Goal: Find contact information: Find contact information

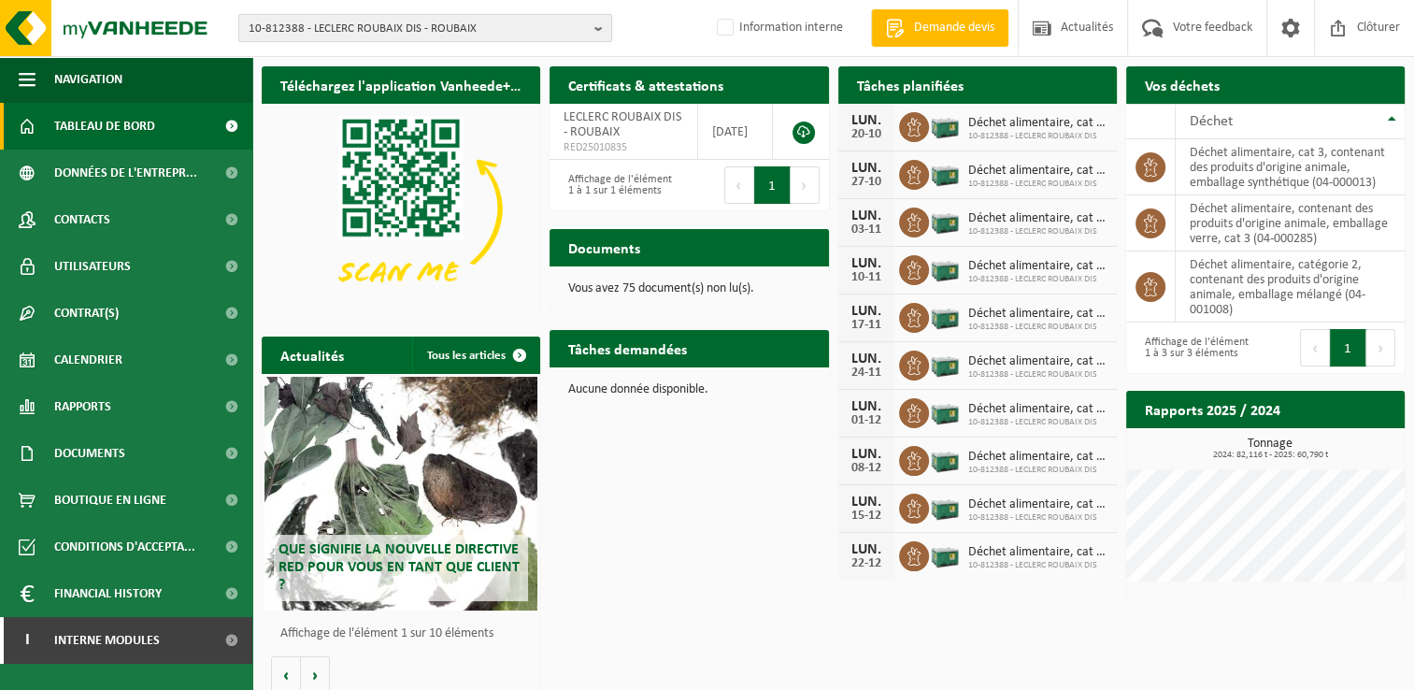
click at [396, 26] on span "10-812388 - LECLERC ROUBAIX DIS - ROUBAIX" at bounding box center [418, 29] width 338 height 28
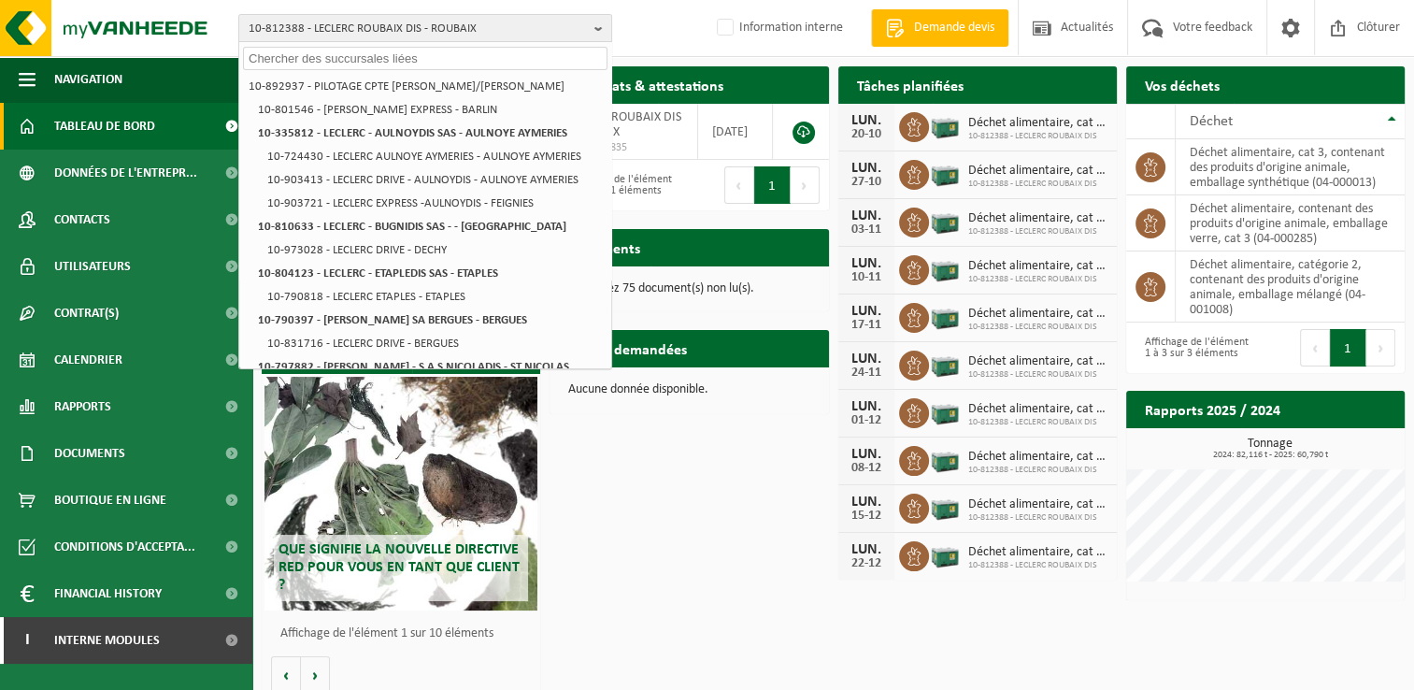
click at [270, 59] on input "text" at bounding box center [425, 58] width 364 height 23
paste input "10-842841"
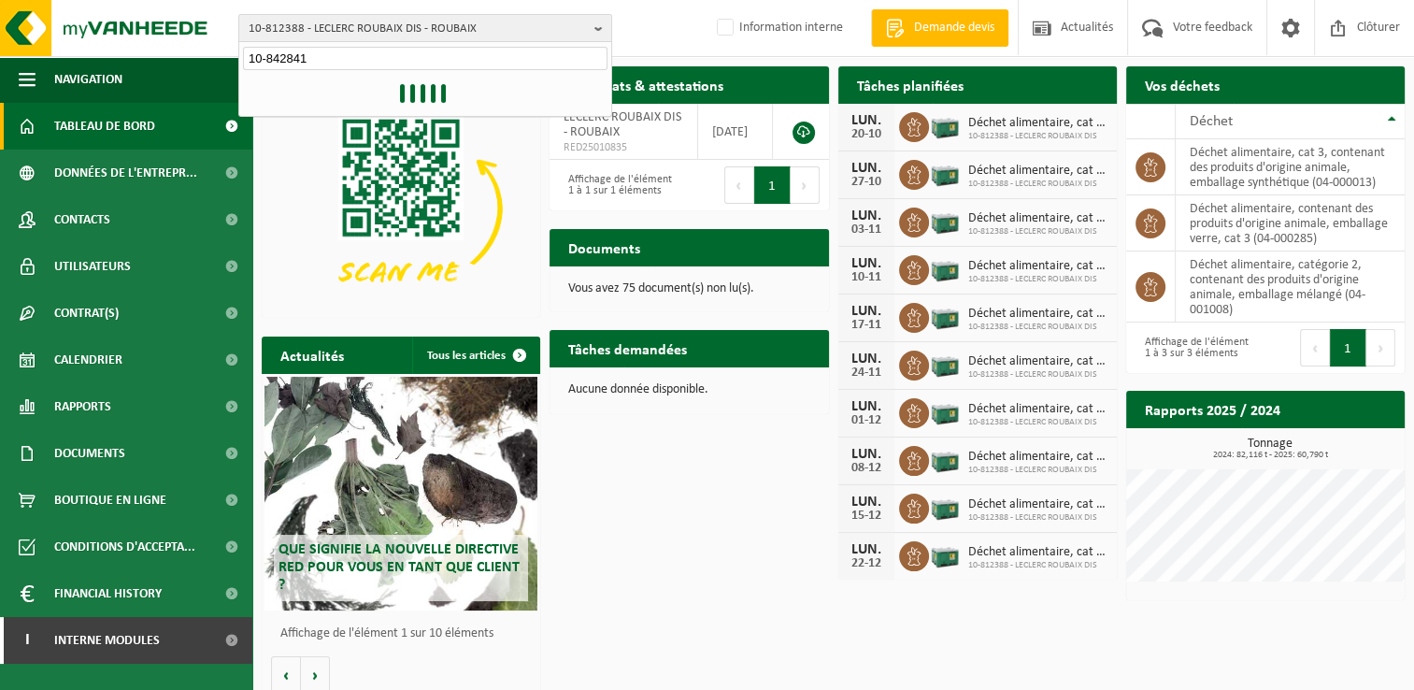
type input "10-842841"
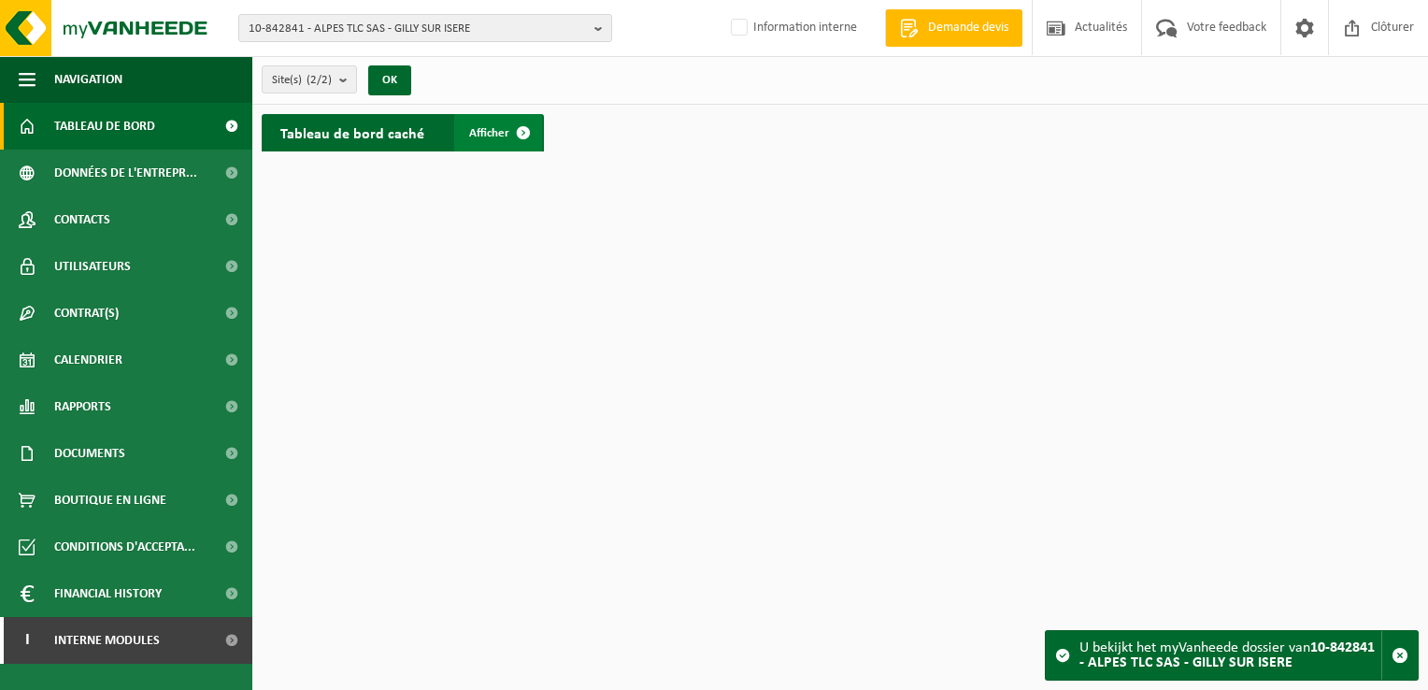
click at [527, 133] on span at bounding box center [523, 132] width 37 height 37
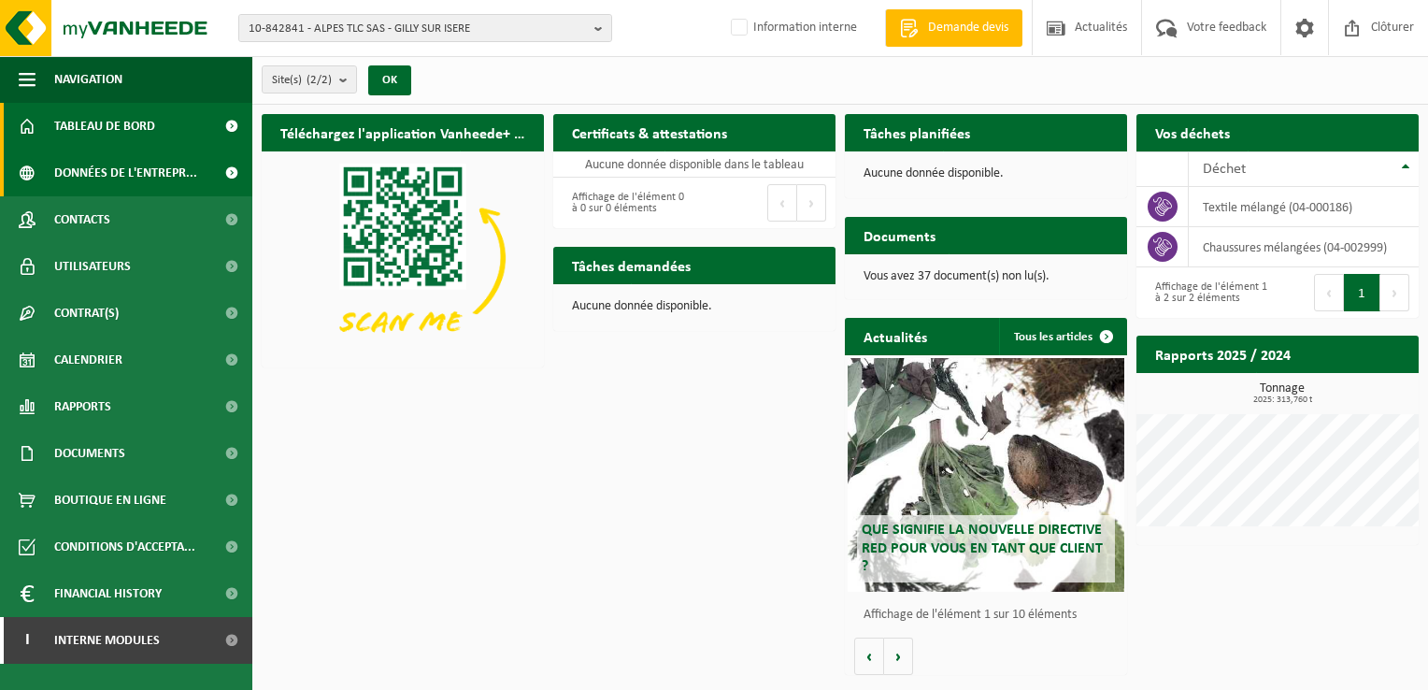
click at [93, 166] on span "Données de l'entrepr..." at bounding box center [125, 172] width 143 height 47
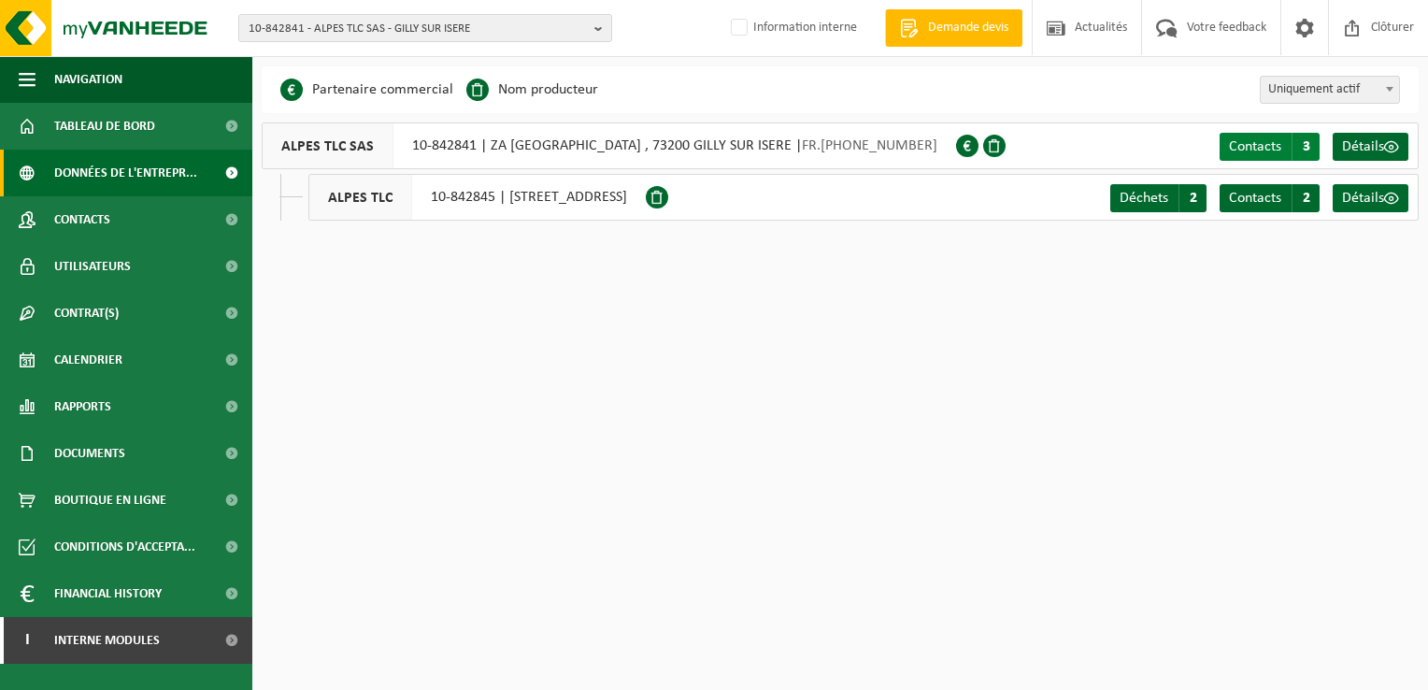
click at [1270, 140] on span "Contacts" at bounding box center [1255, 146] width 52 height 15
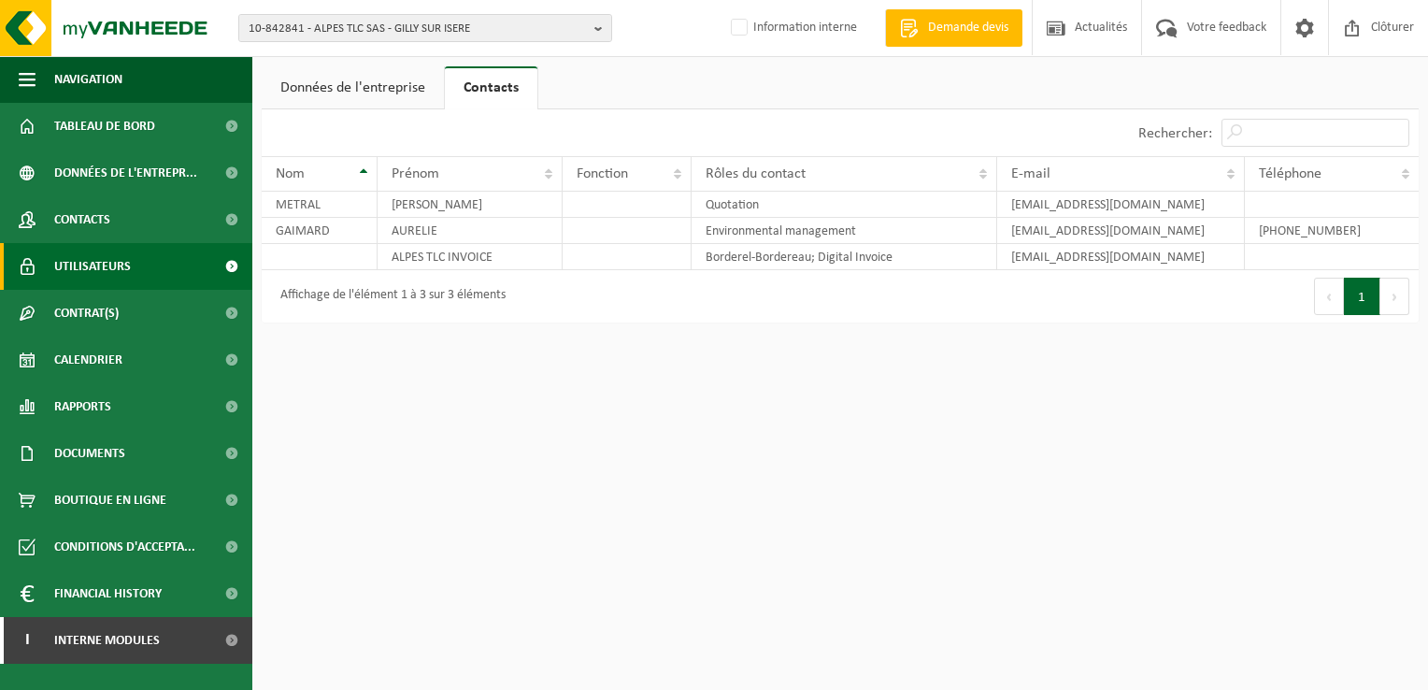
click at [101, 262] on span "Utilisateurs" at bounding box center [92, 266] width 77 height 47
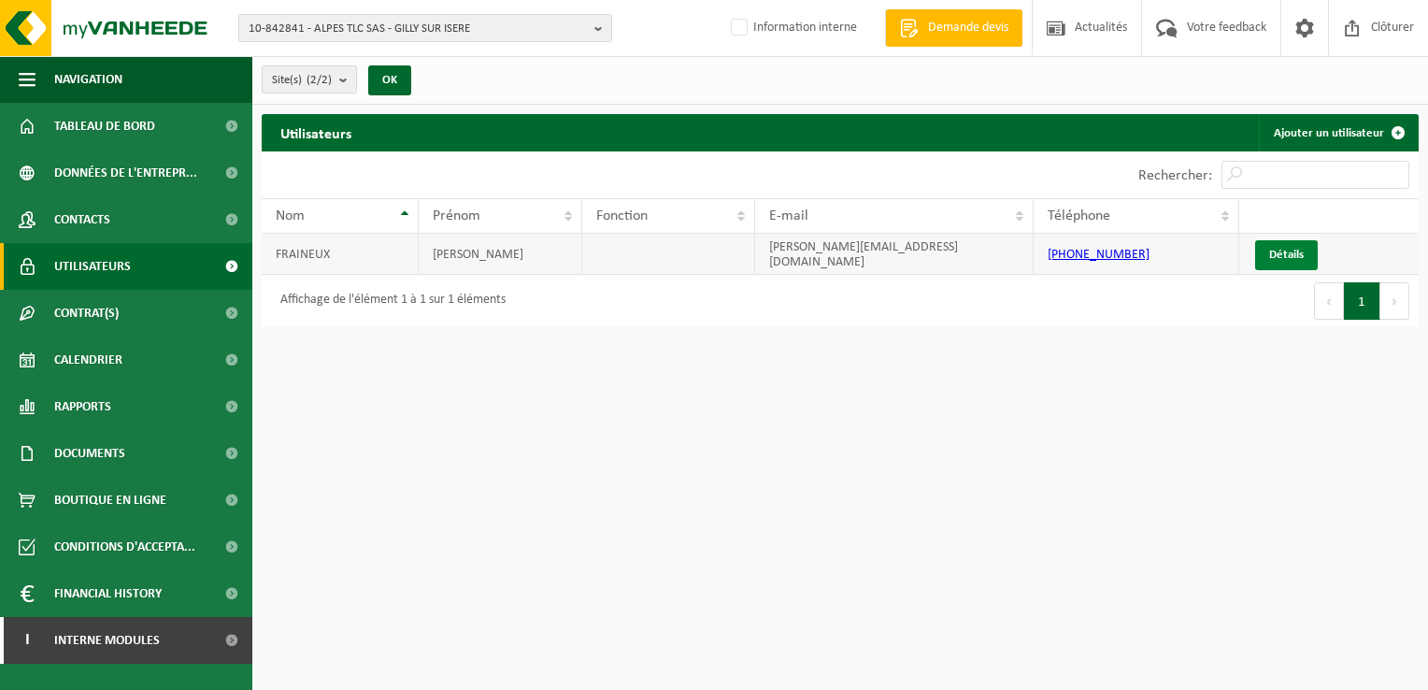
click at [1282, 250] on link "Détails" at bounding box center [1286, 255] width 63 height 30
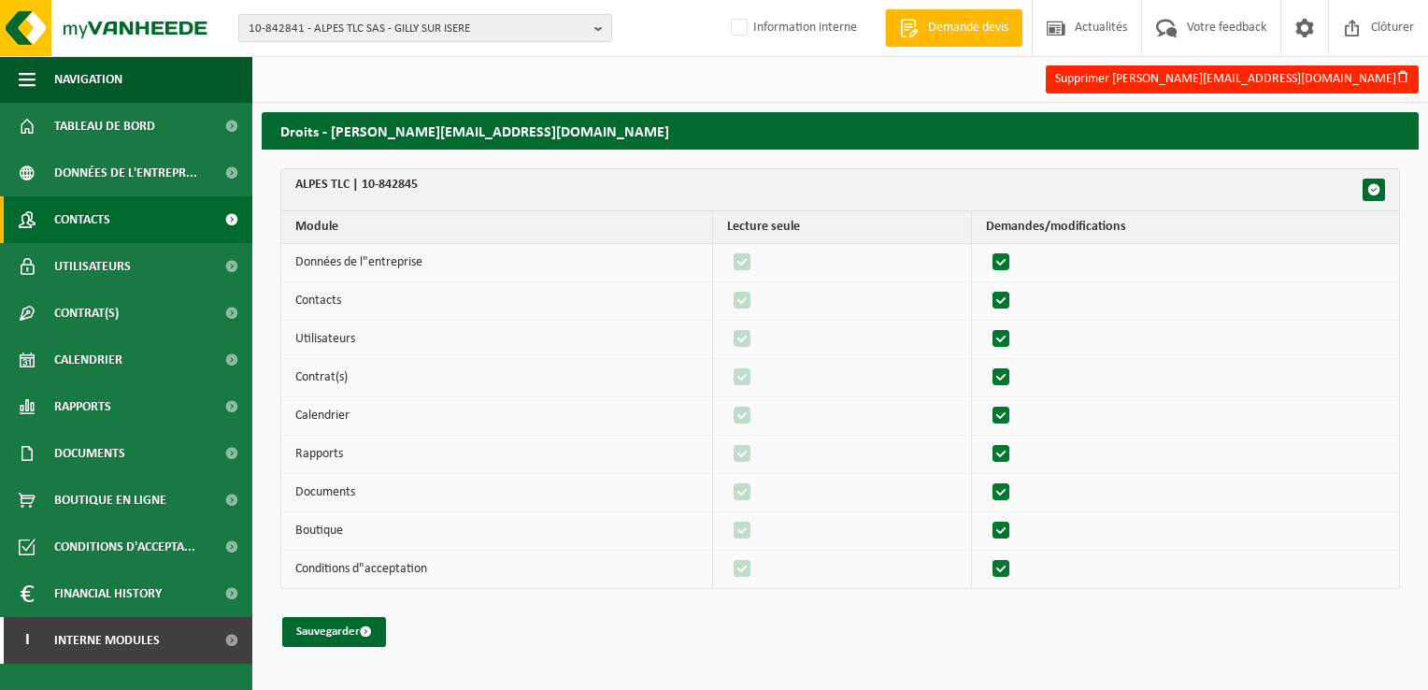
click at [93, 221] on span "Contacts" at bounding box center [82, 219] width 56 height 47
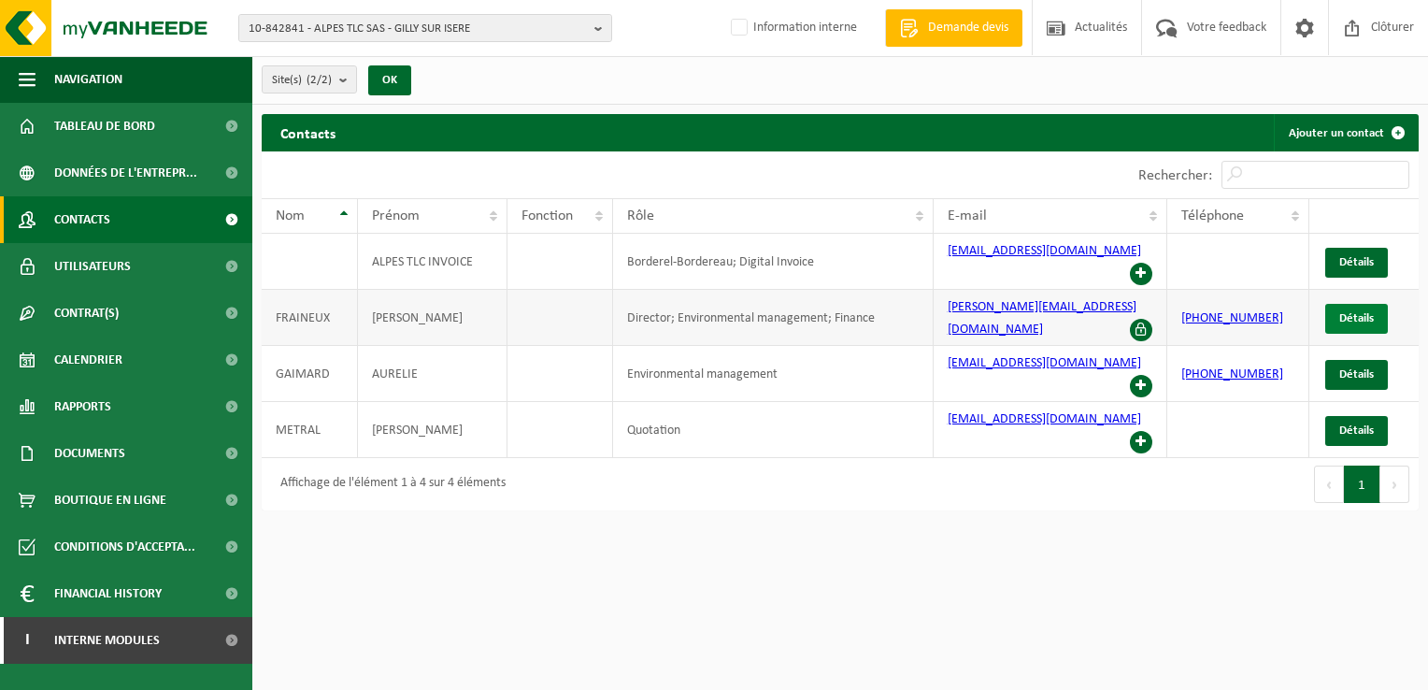
click at [1368, 312] on span "Détails" at bounding box center [1356, 318] width 35 height 12
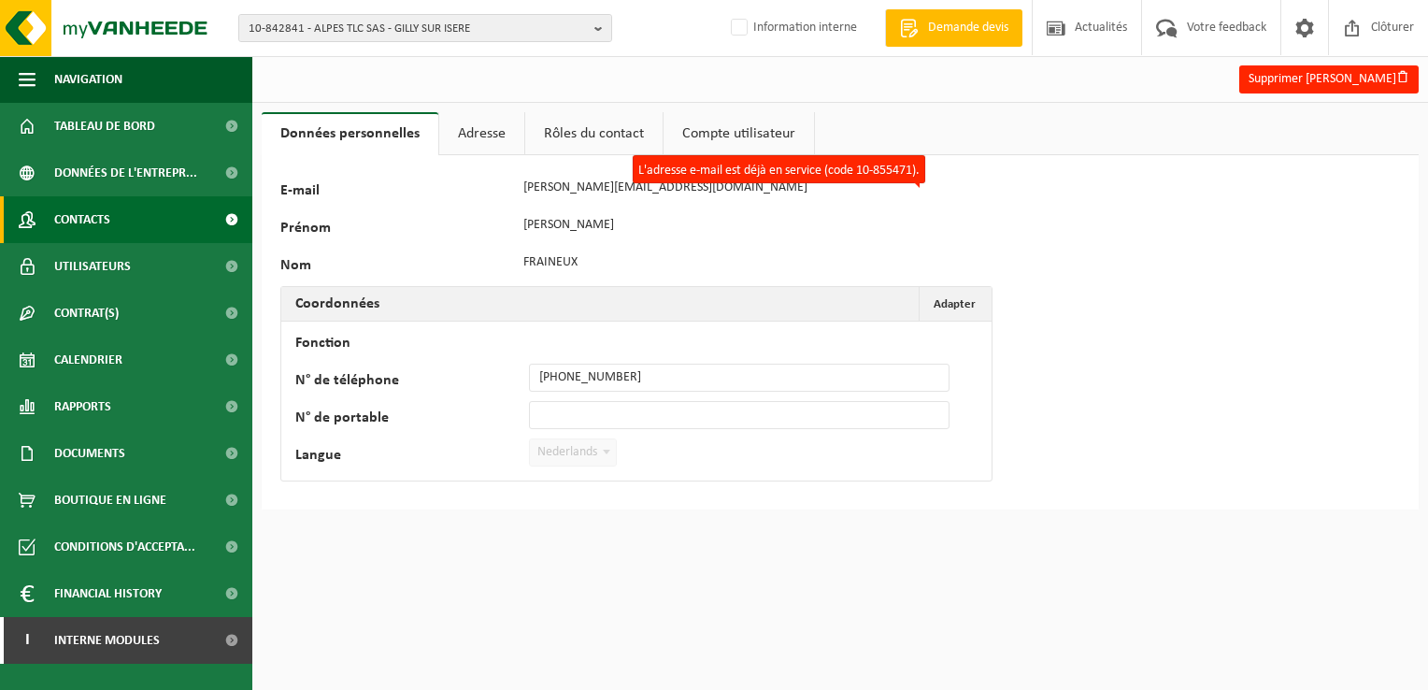
click at [74, 206] on span "Contacts" at bounding box center [82, 219] width 56 height 47
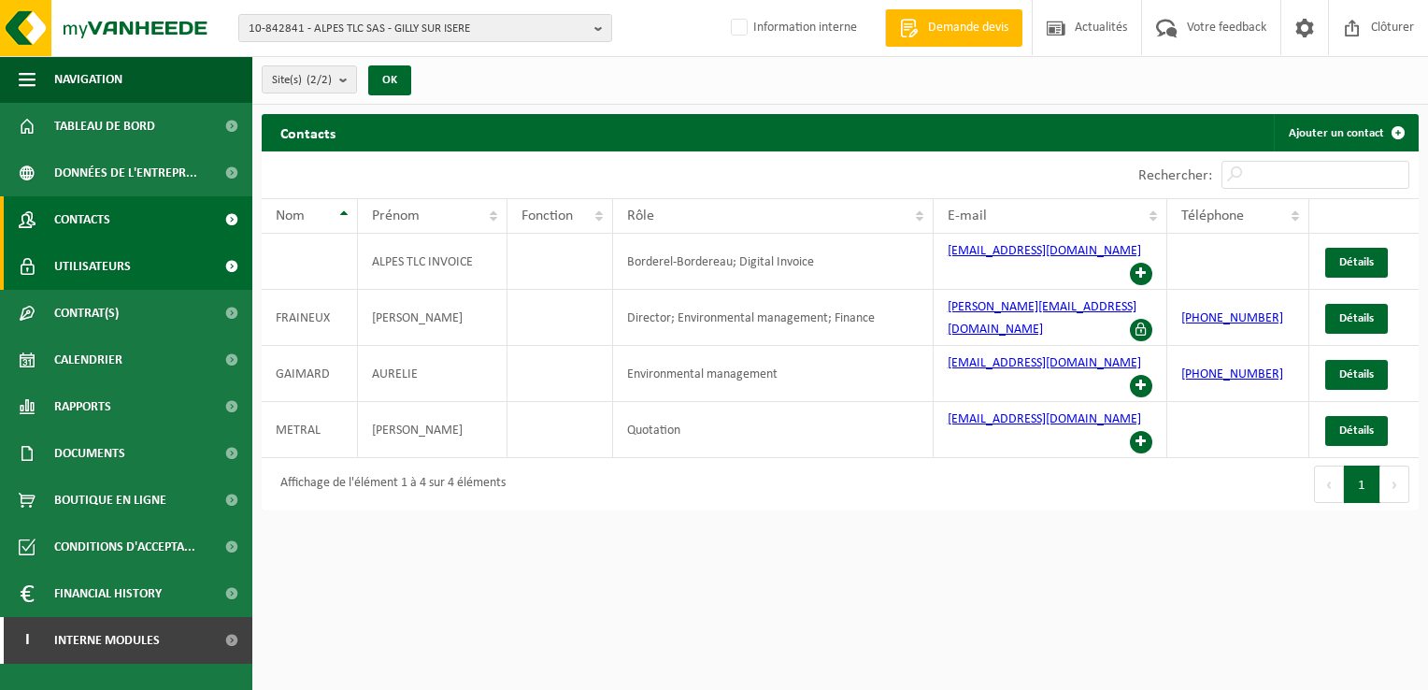
click at [82, 263] on span "Utilisateurs" at bounding box center [92, 266] width 77 height 47
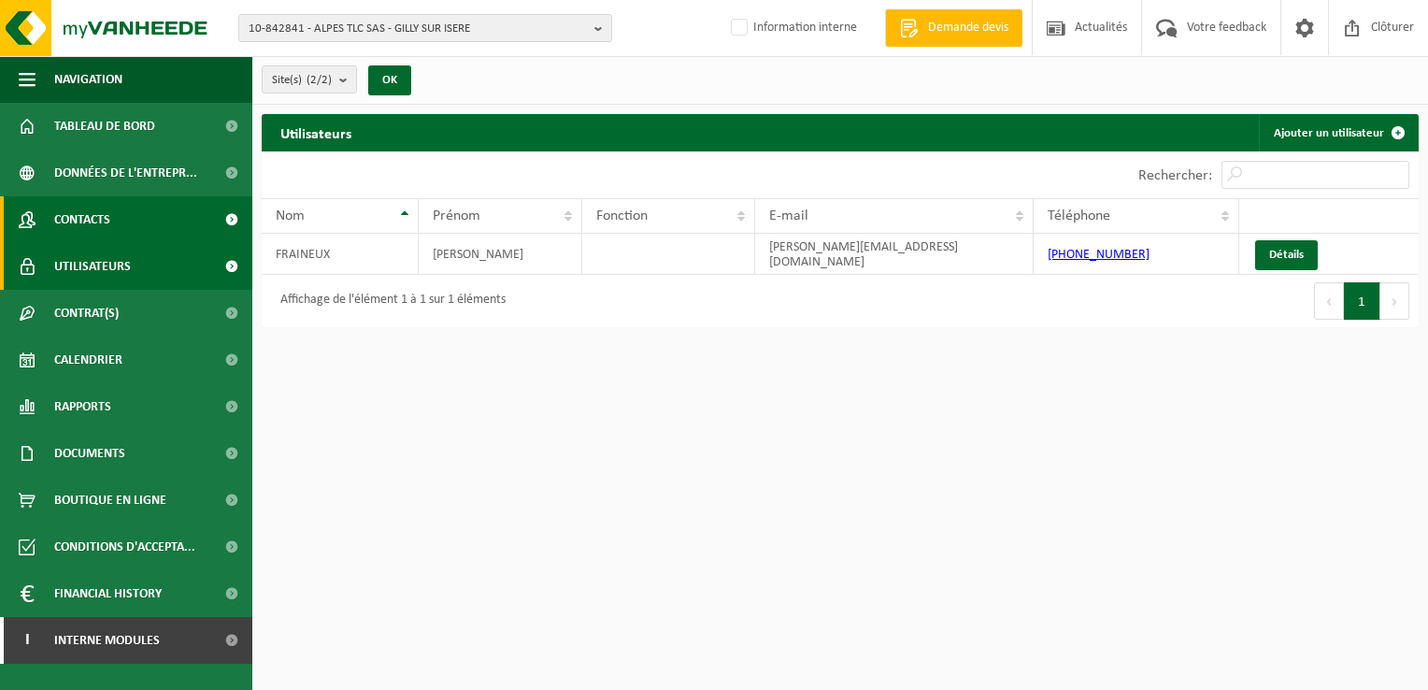
click at [95, 214] on span "Contacts" at bounding box center [82, 219] width 56 height 47
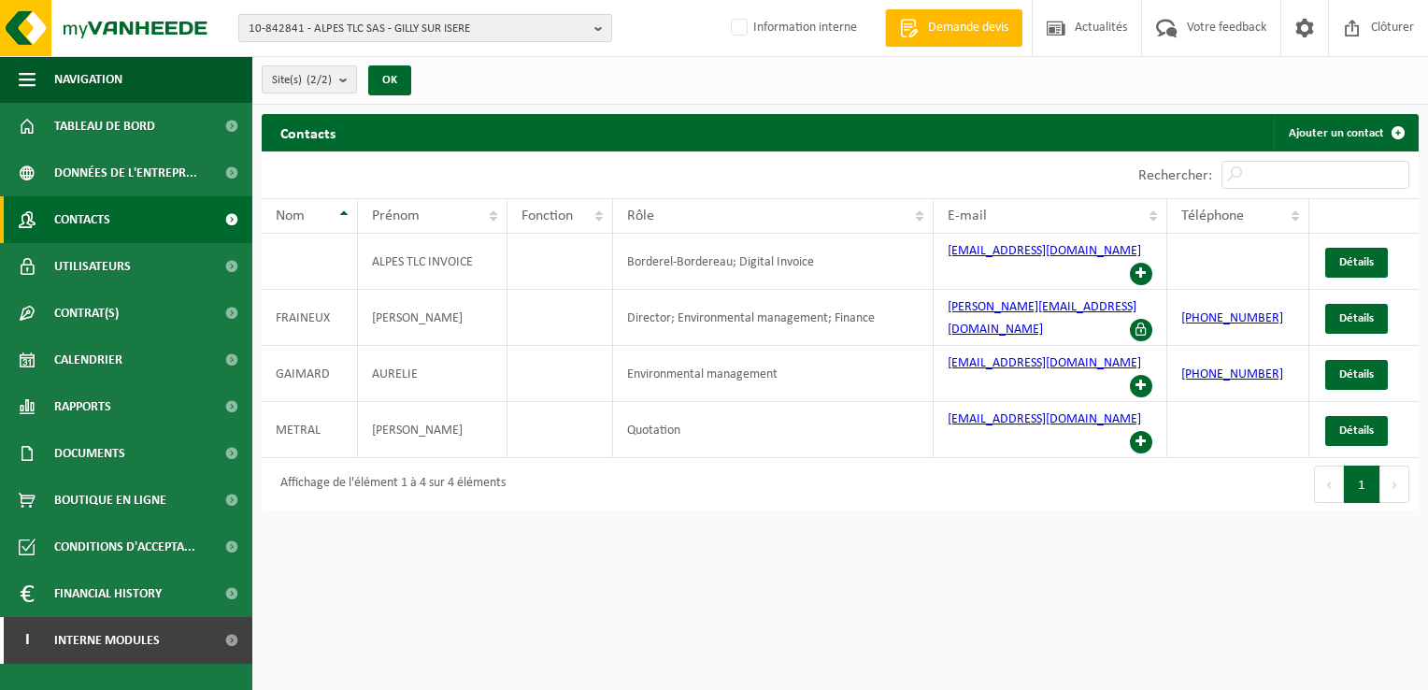
click at [337, 22] on span "10-842841 - ALPES TLC SAS - GILLY SUR ISERE" at bounding box center [418, 29] width 338 height 28
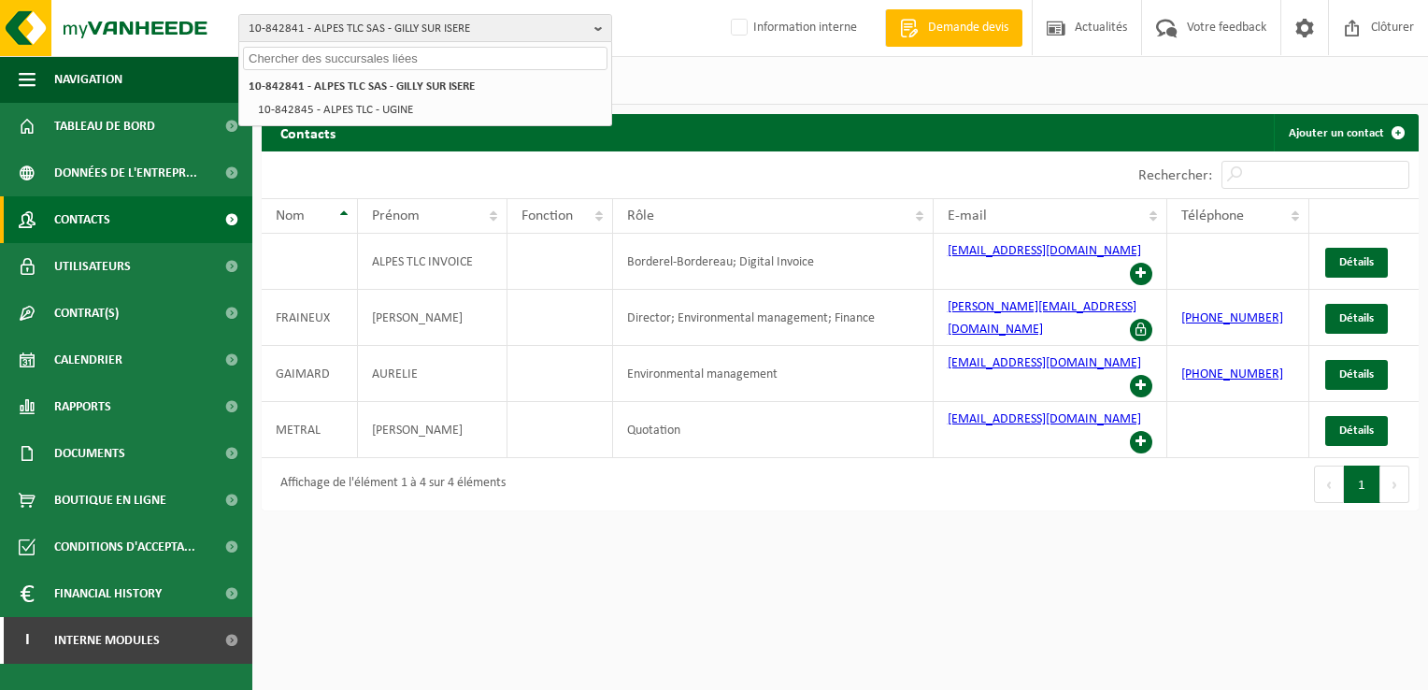
click at [278, 57] on input "text" at bounding box center [425, 58] width 364 height 23
paste input "10-745638"
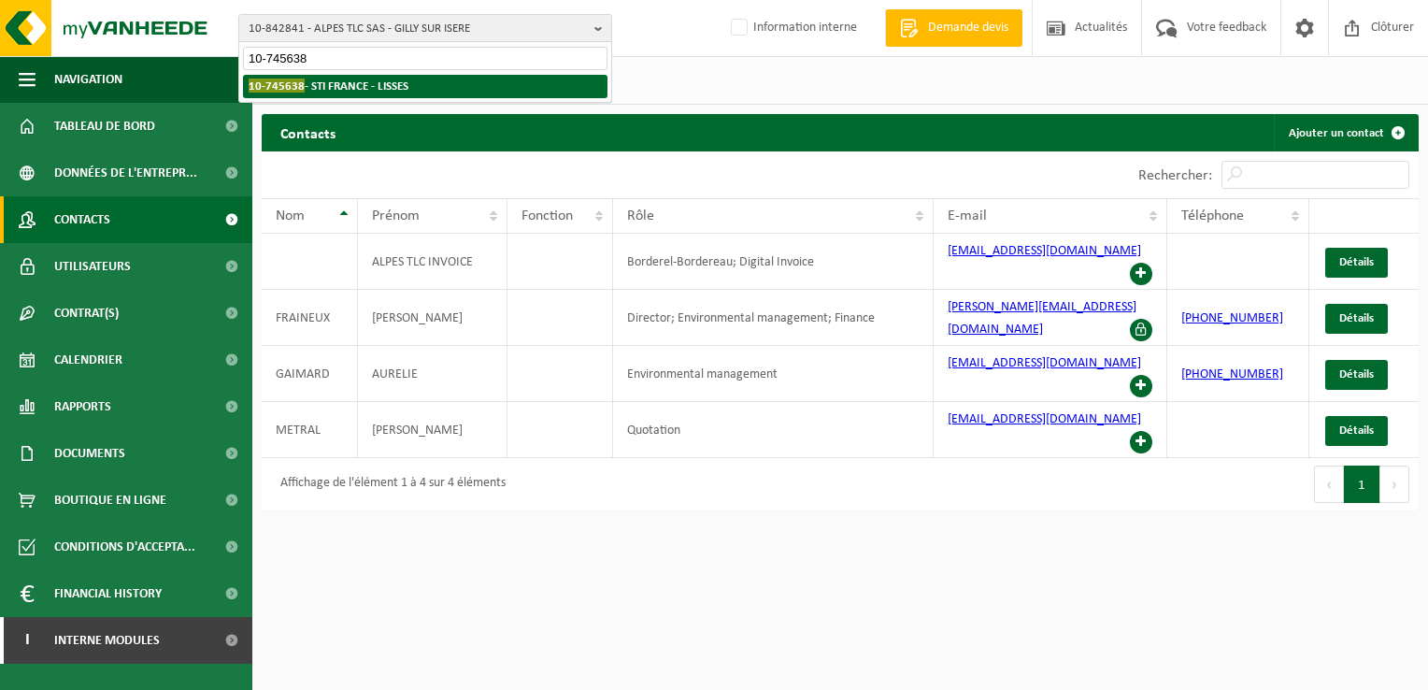
type input "10-745638"
click at [352, 82] on strong "10-745638 - STI FRANCE - LISSES" at bounding box center [329, 85] width 160 height 14
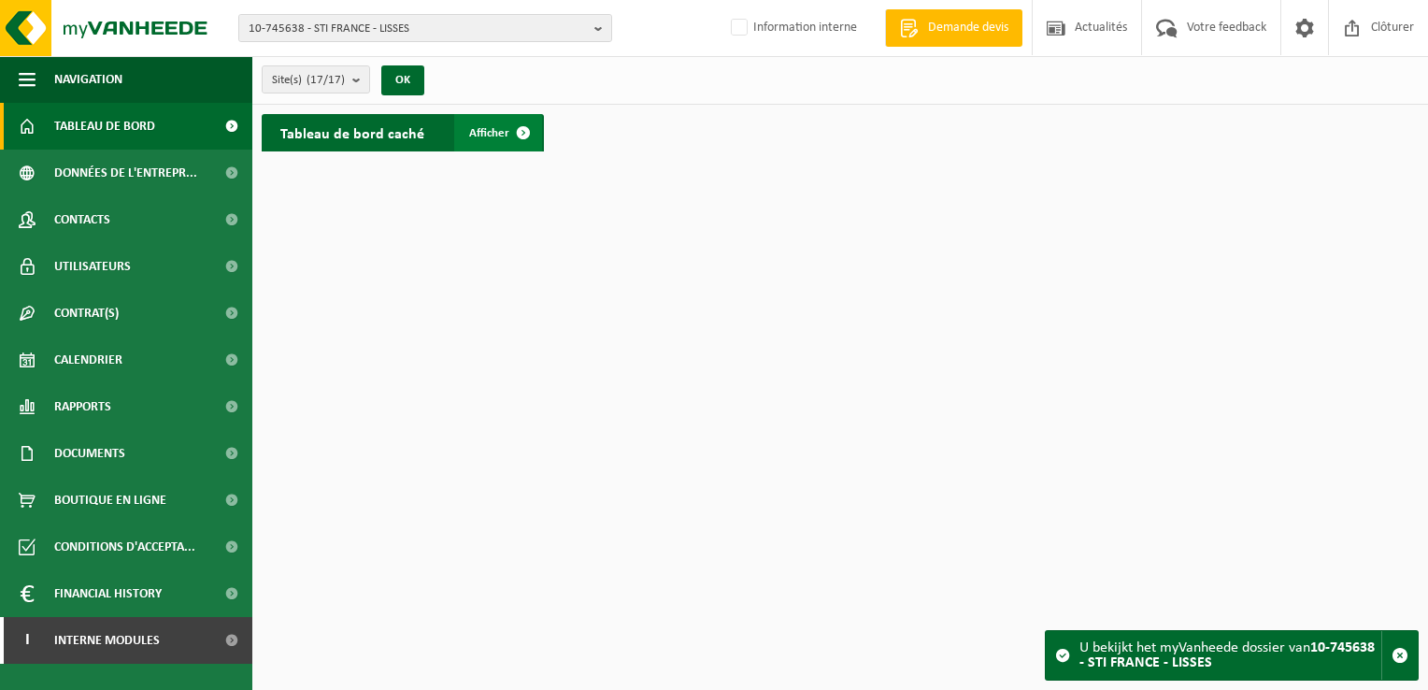
click at [504, 127] on span "Afficher" at bounding box center [489, 133] width 40 height 12
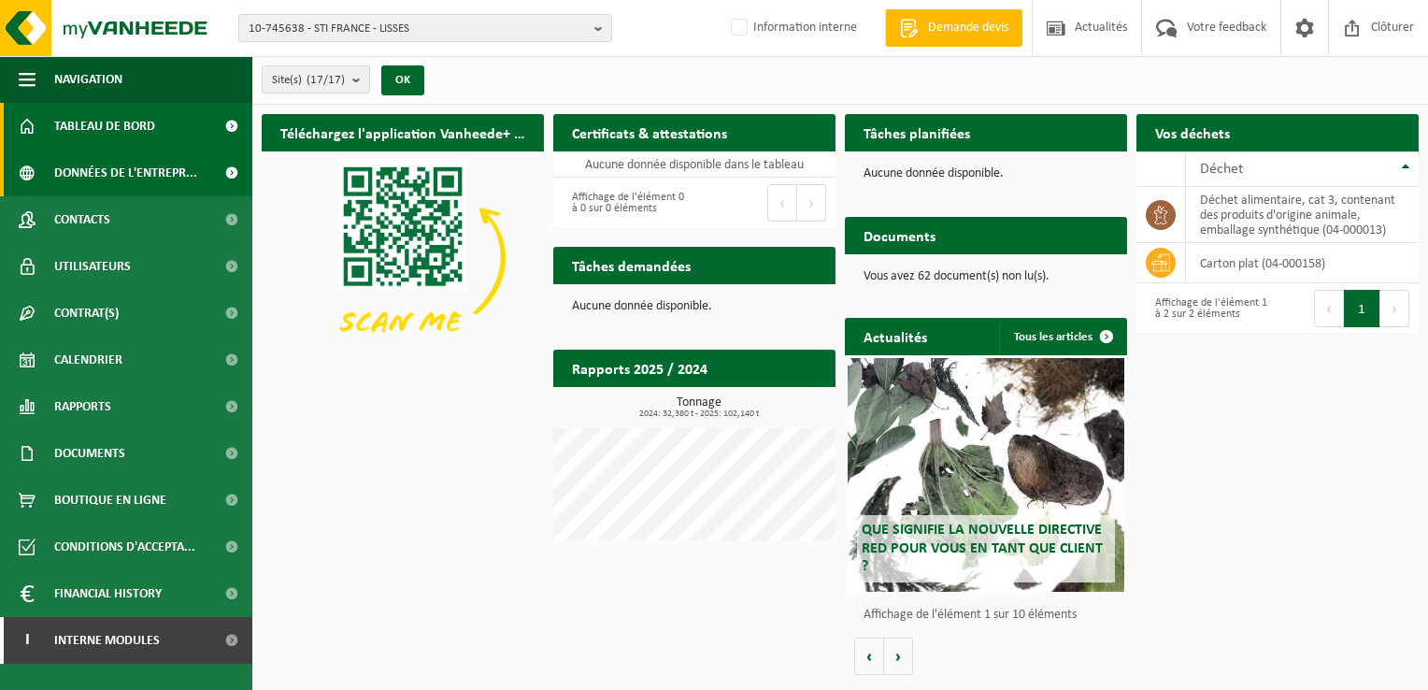
click at [176, 174] on span "Données de l'entrepr..." at bounding box center [125, 172] width 143 height 47
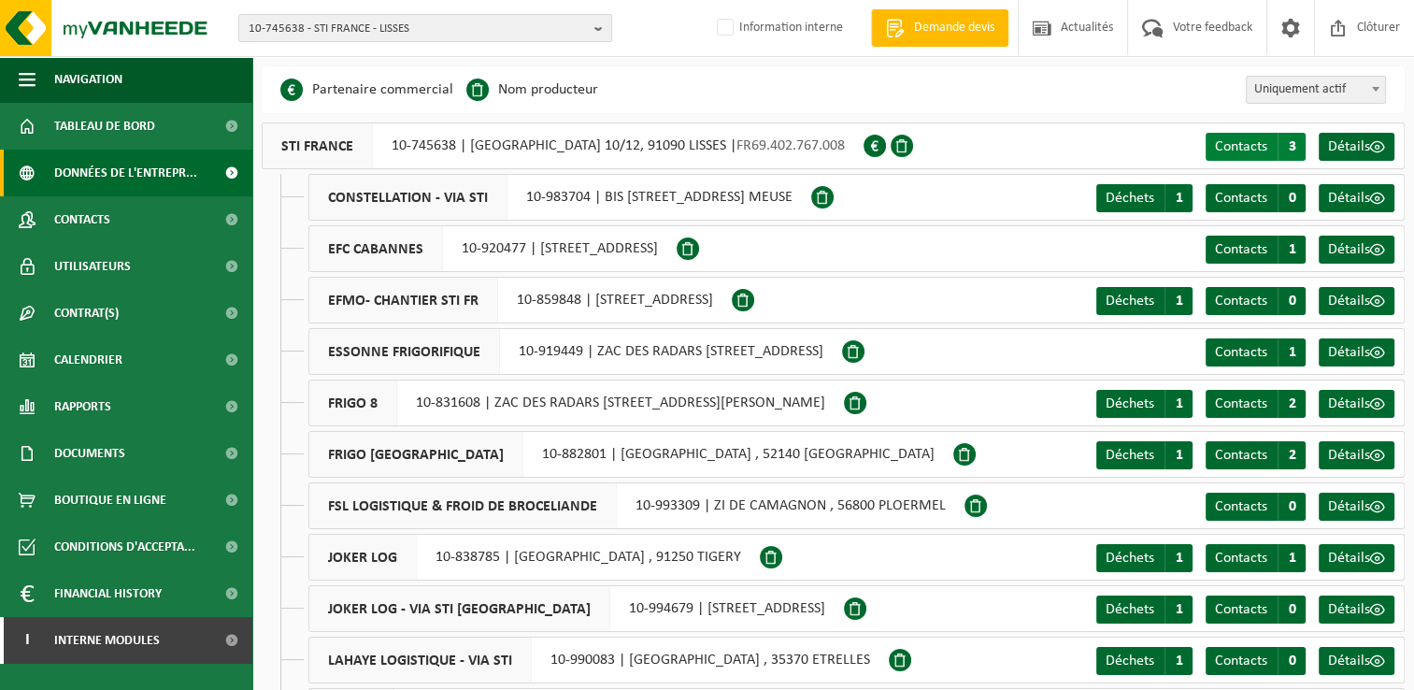
click at [1230, 143] on span "Contacts" at bounding box center [1241, 146] width 52 height 15
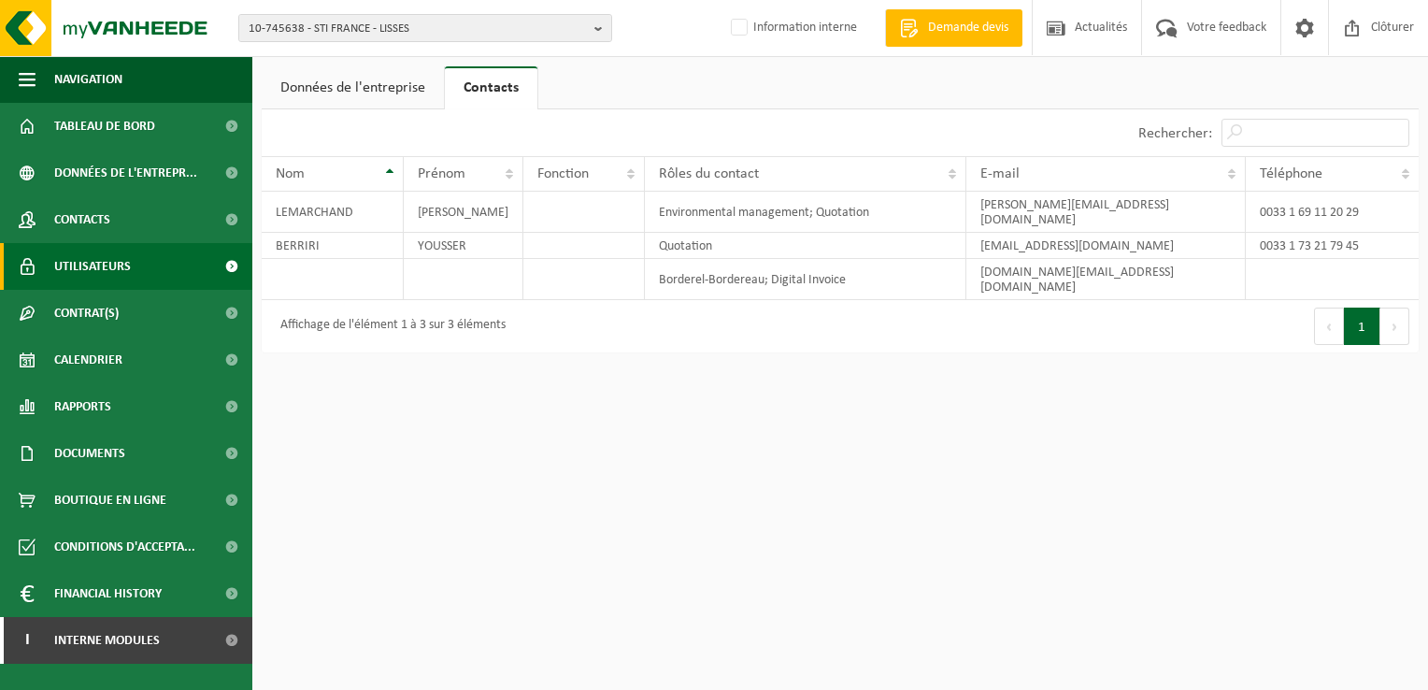
click at [88, 261] on span "Utilisateurs" at bounding box center [92, 266] width 77 height 47
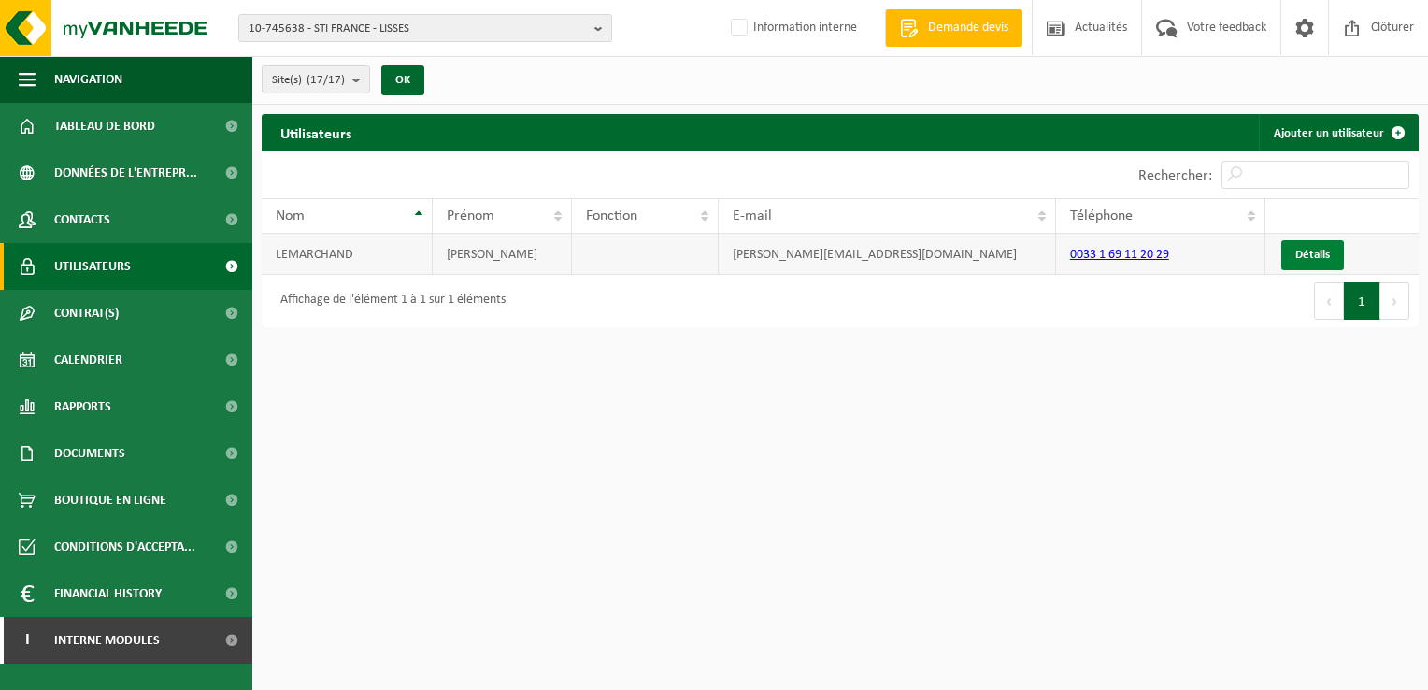
click at [1311, 250] on link "Détails" at bounding box center [1312, 255] width 63 height 30
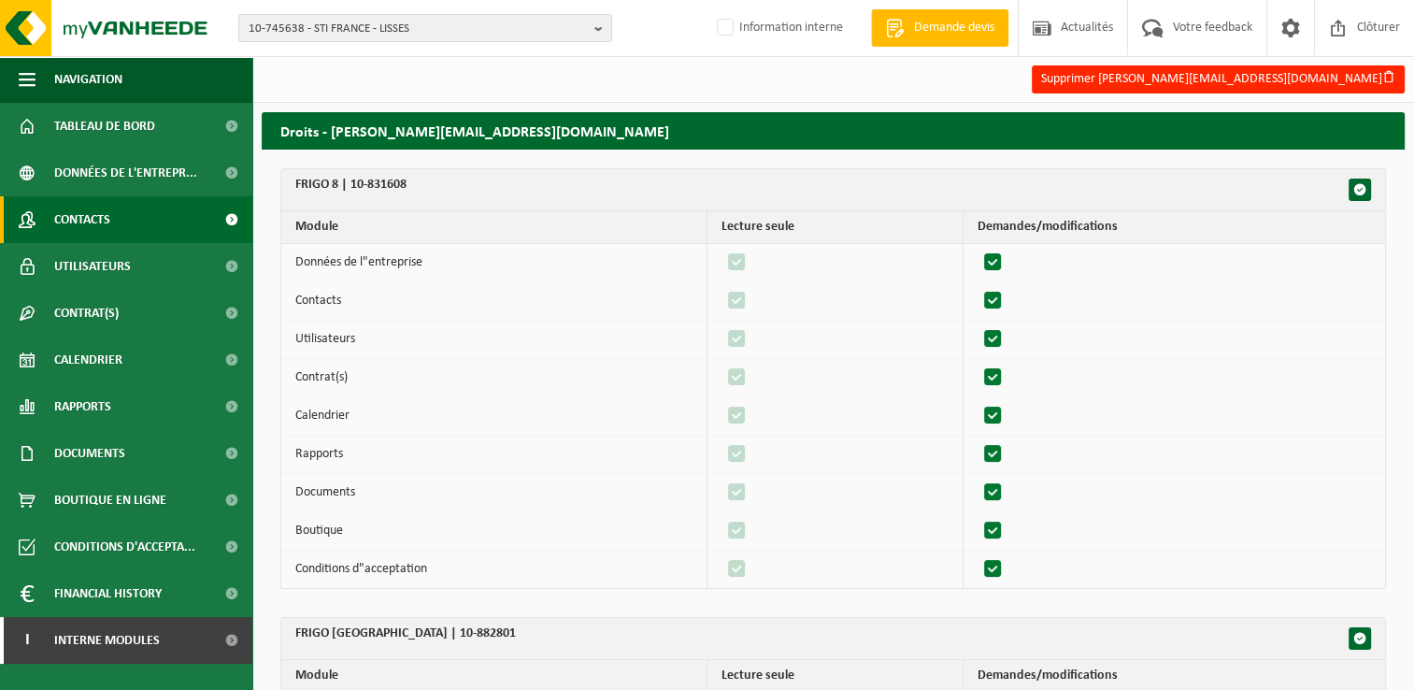
click at [101, 217] on span "Contacts" at bounding box center [82, 219] width 56 height 47
